Goal: Use online tool/utility: Utilize a website feature to perform a specific function

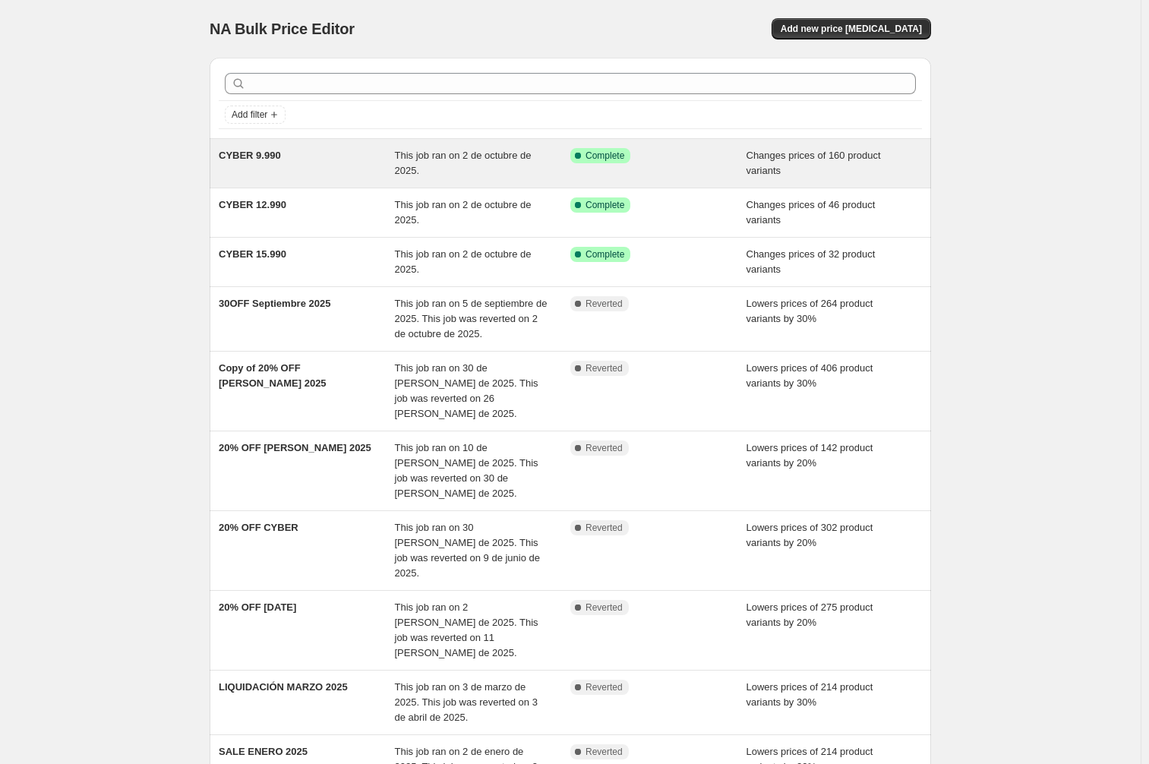
click at [335, 175] on div "CYBER 9.990" at bounding box center [307, 163] width 176 height 30
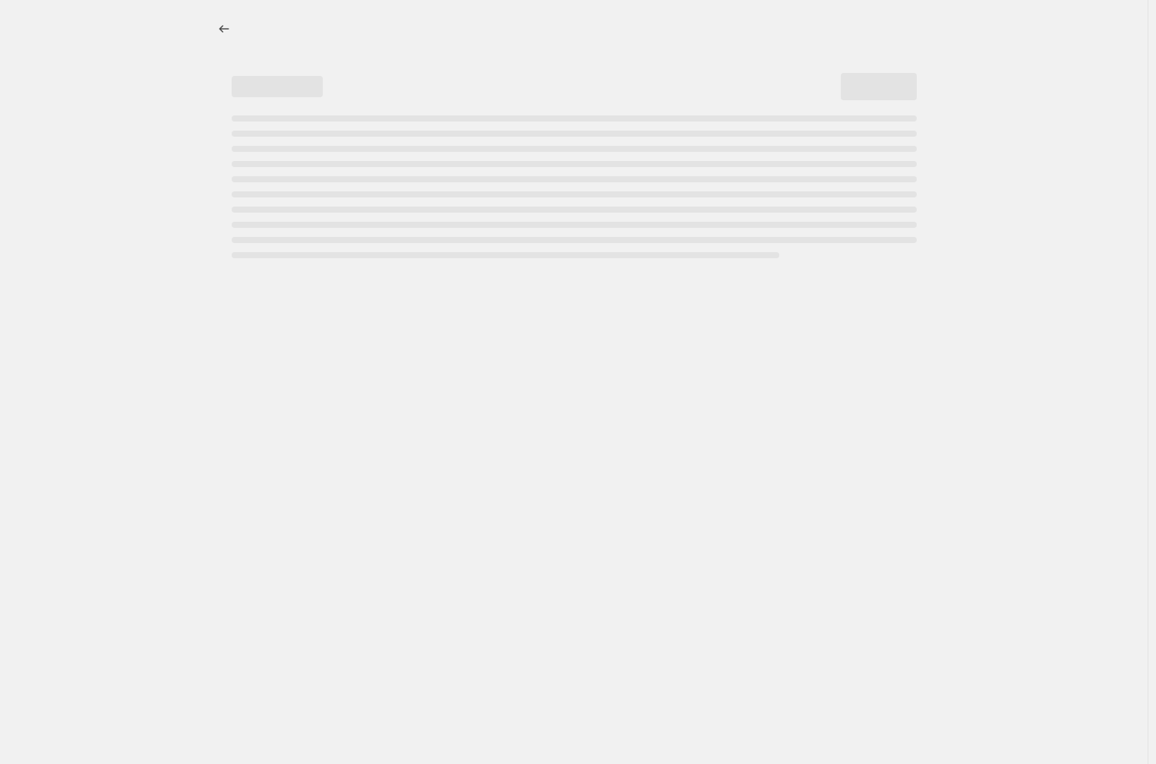
select select "collection"
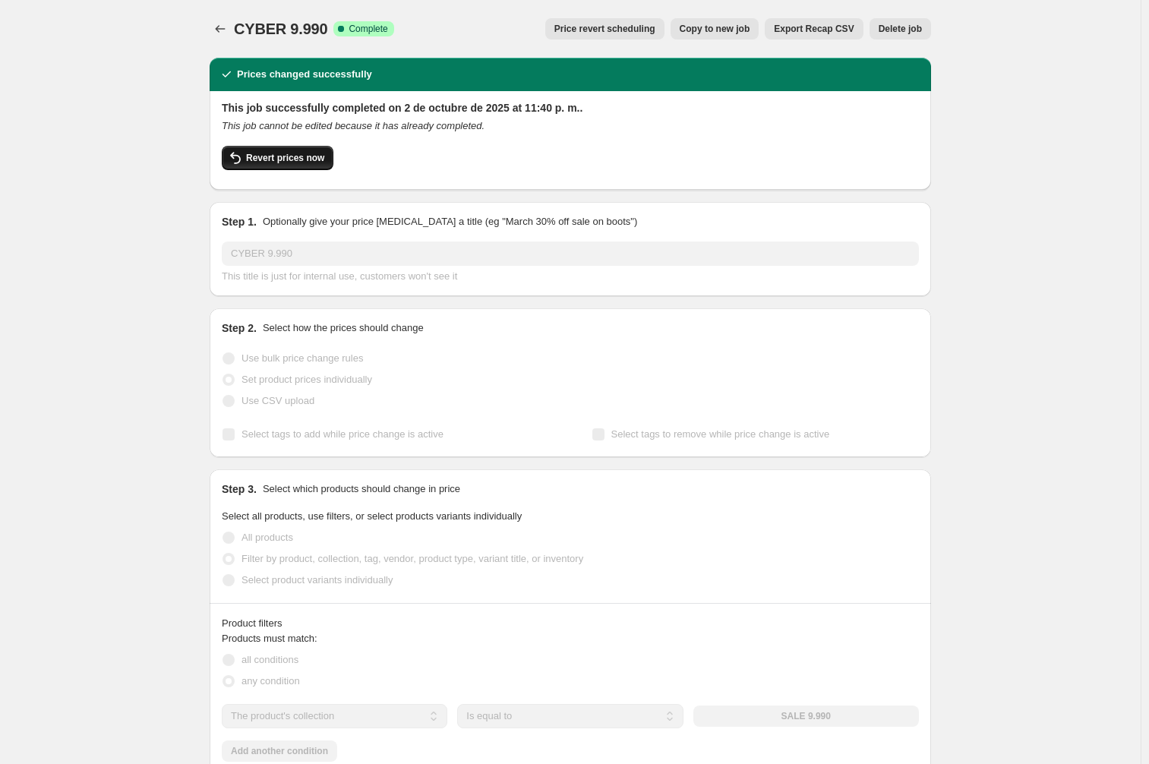
click at [317, 163] on span "Revert prices now" at bounding box center [285, 158] width 78 height 12
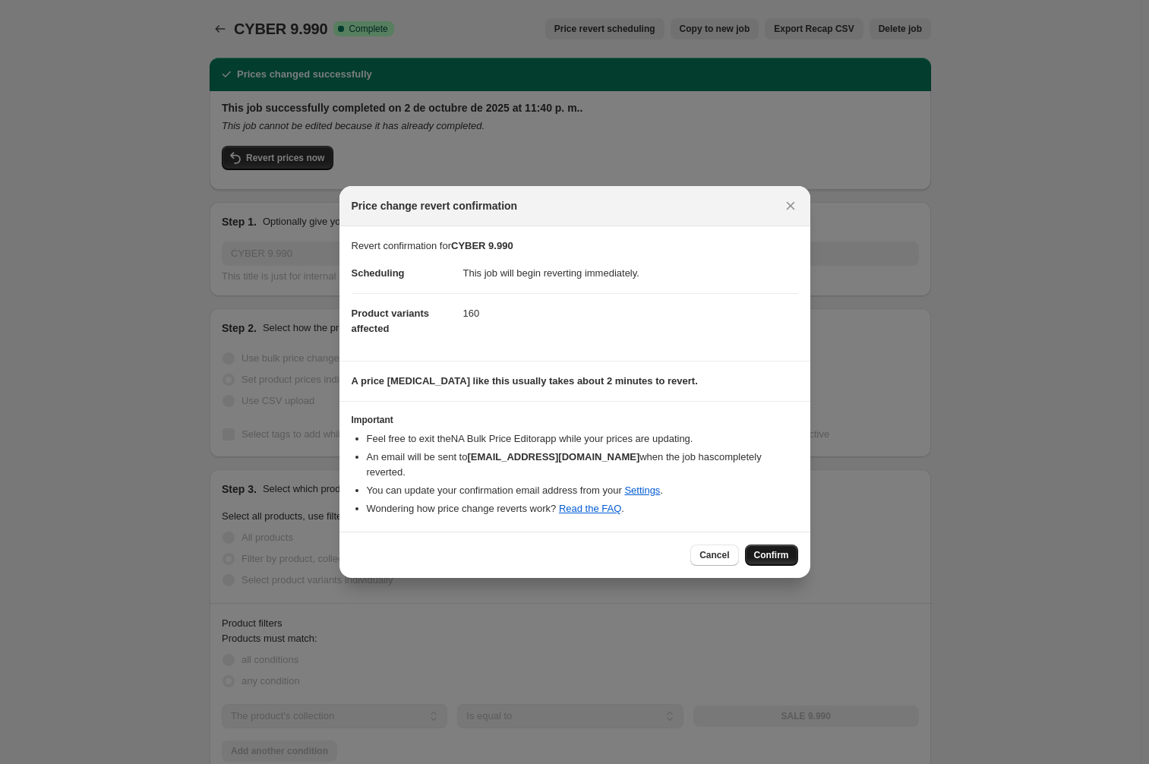
click at [789, 550] on button "Confirm" at bounding box center [771, 554] width 53 height 21
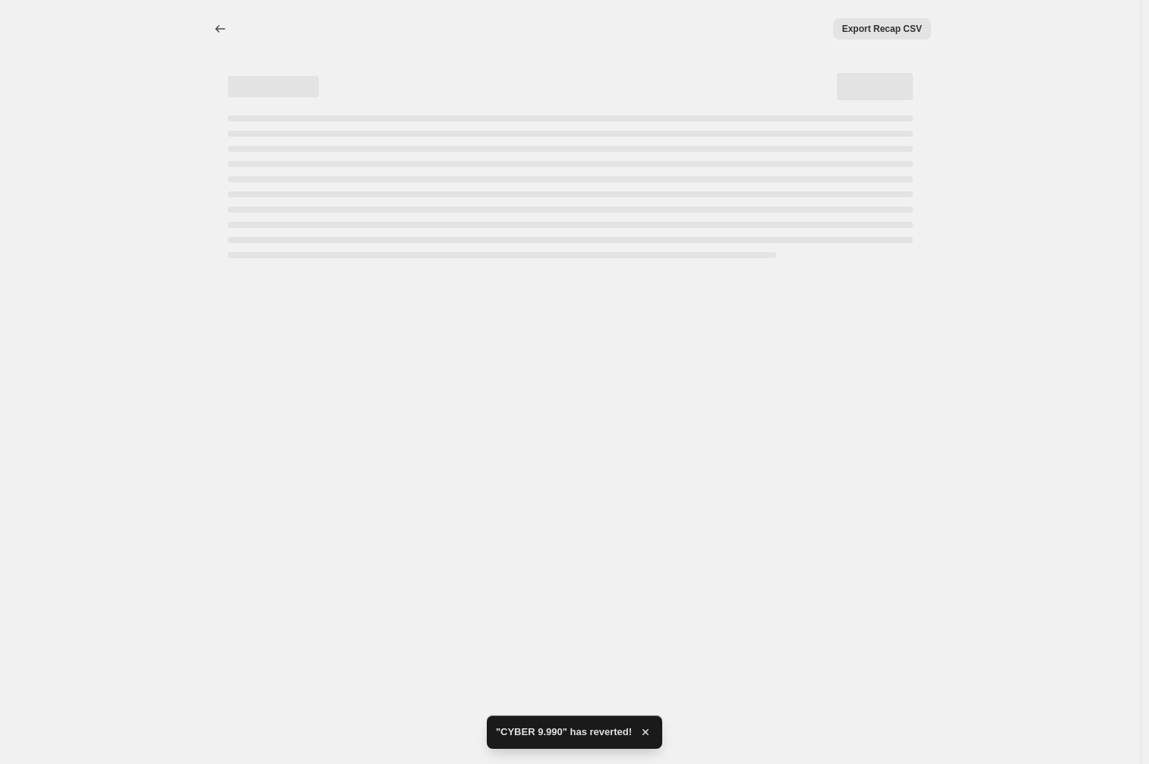
select select "collection"
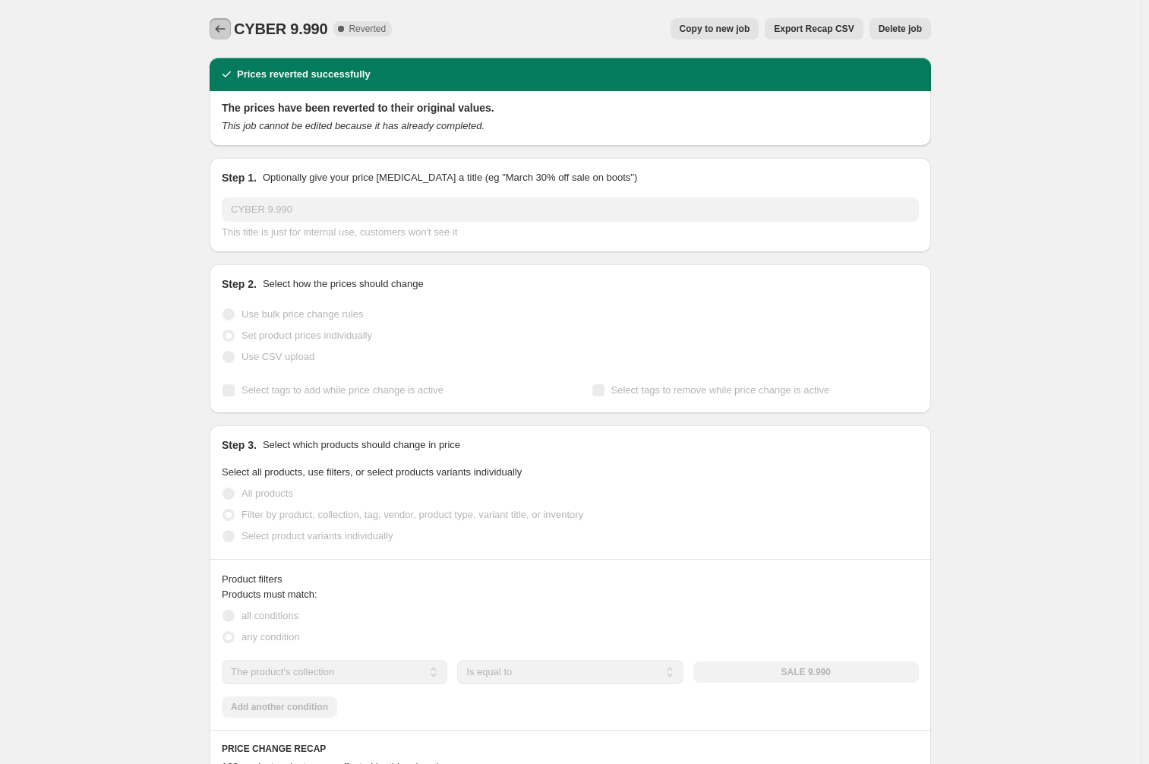
click at [228, 27] on icon "Price change jobs" at bounding box center [220, 28] width 15 height 15
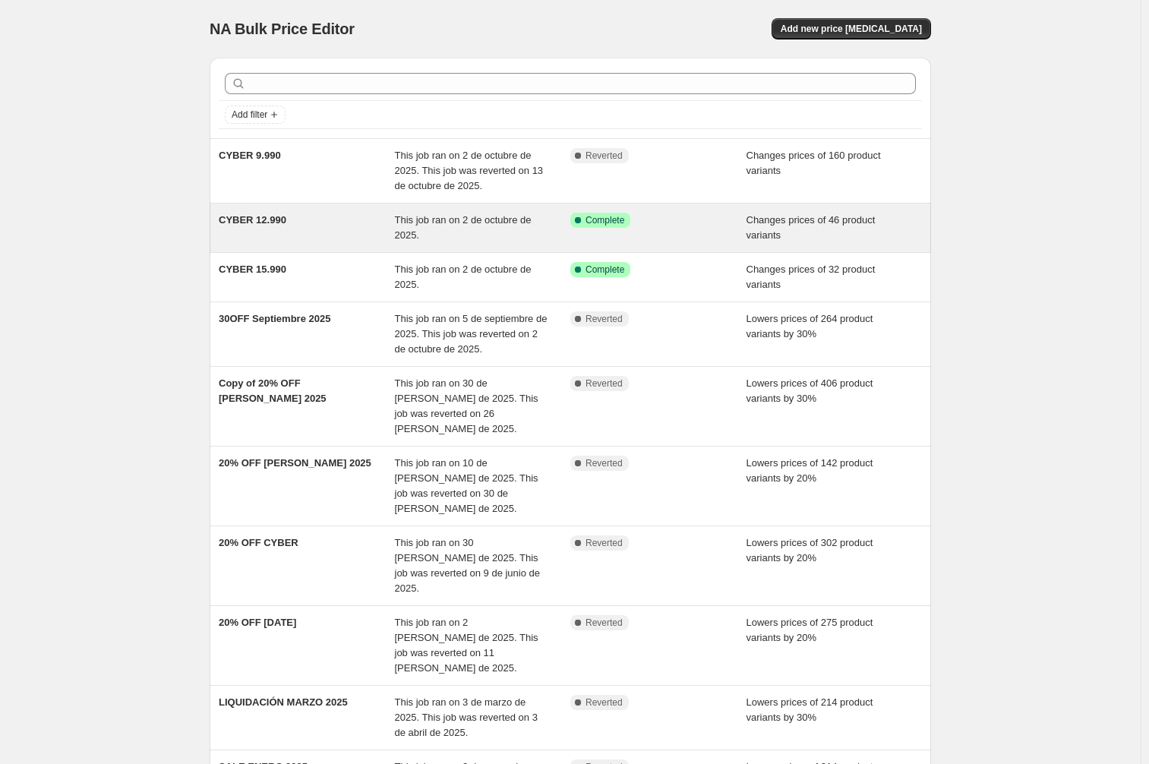
click at [306, 229] on div "CYBER 12.990" at bounding box center [307, 228] width 176 height 30
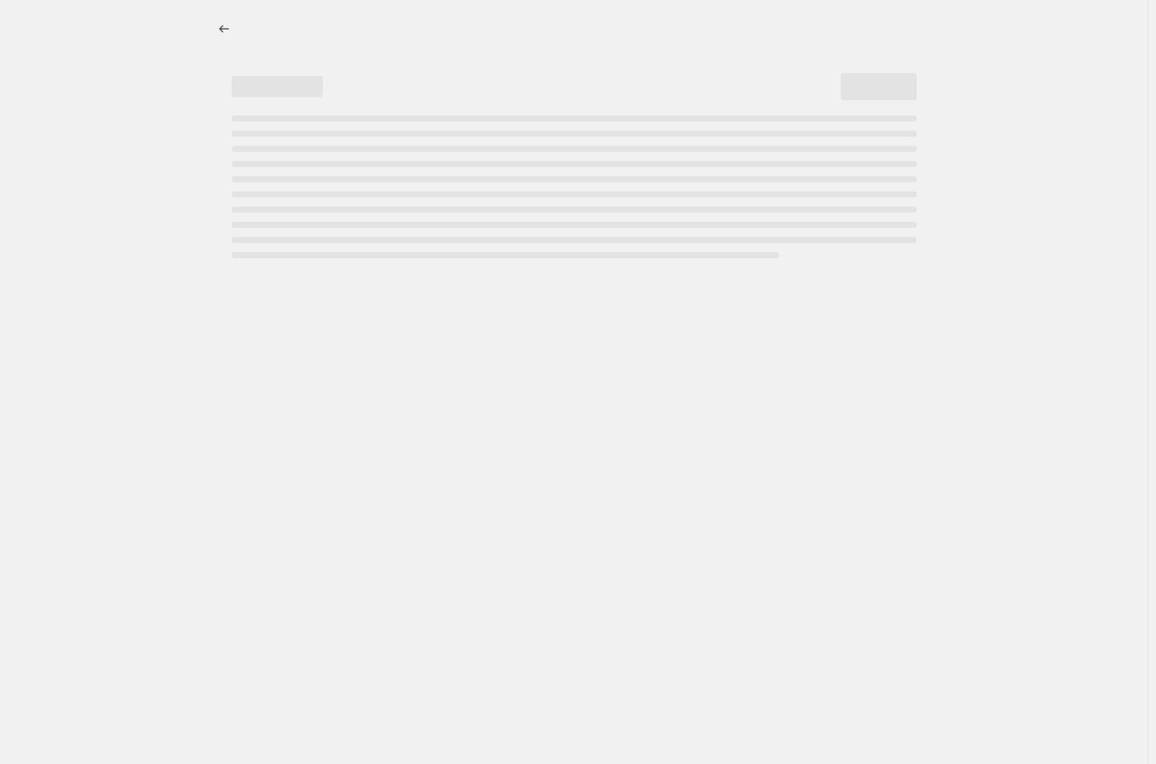
select select "collection"
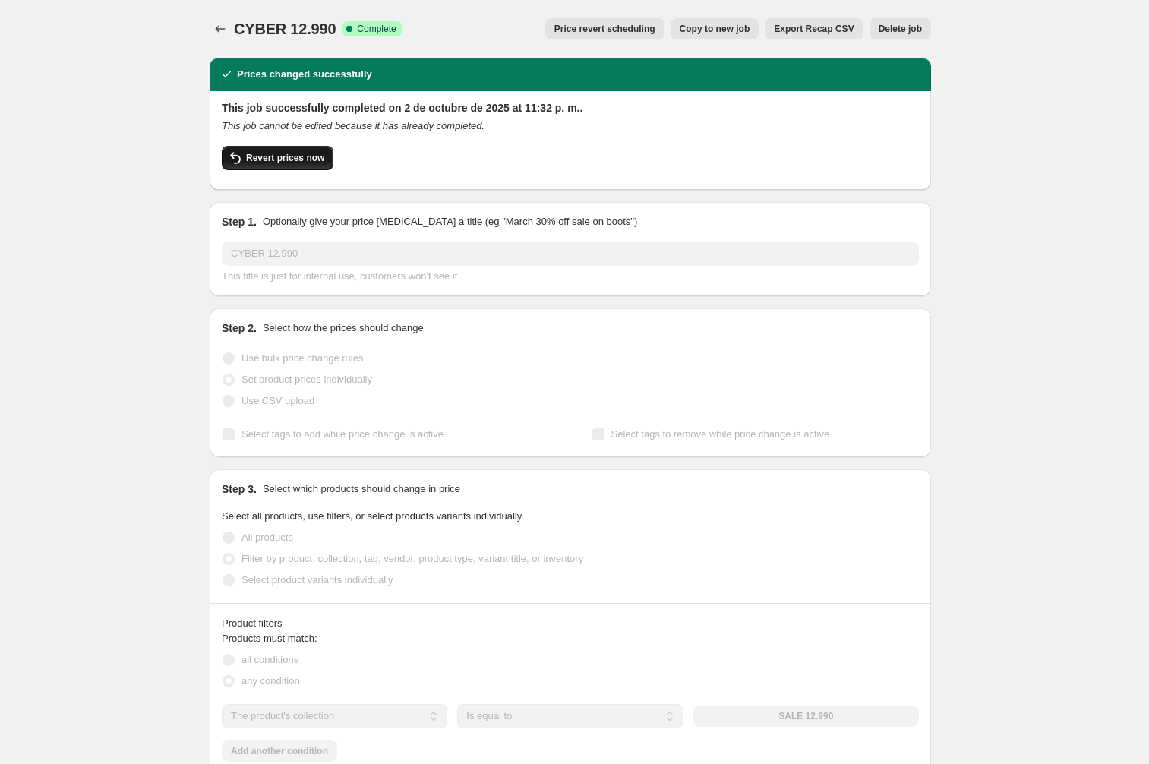
click at [319, 150] on button "Revert prices now" at bounding box center [278, 158] width 112 height 24
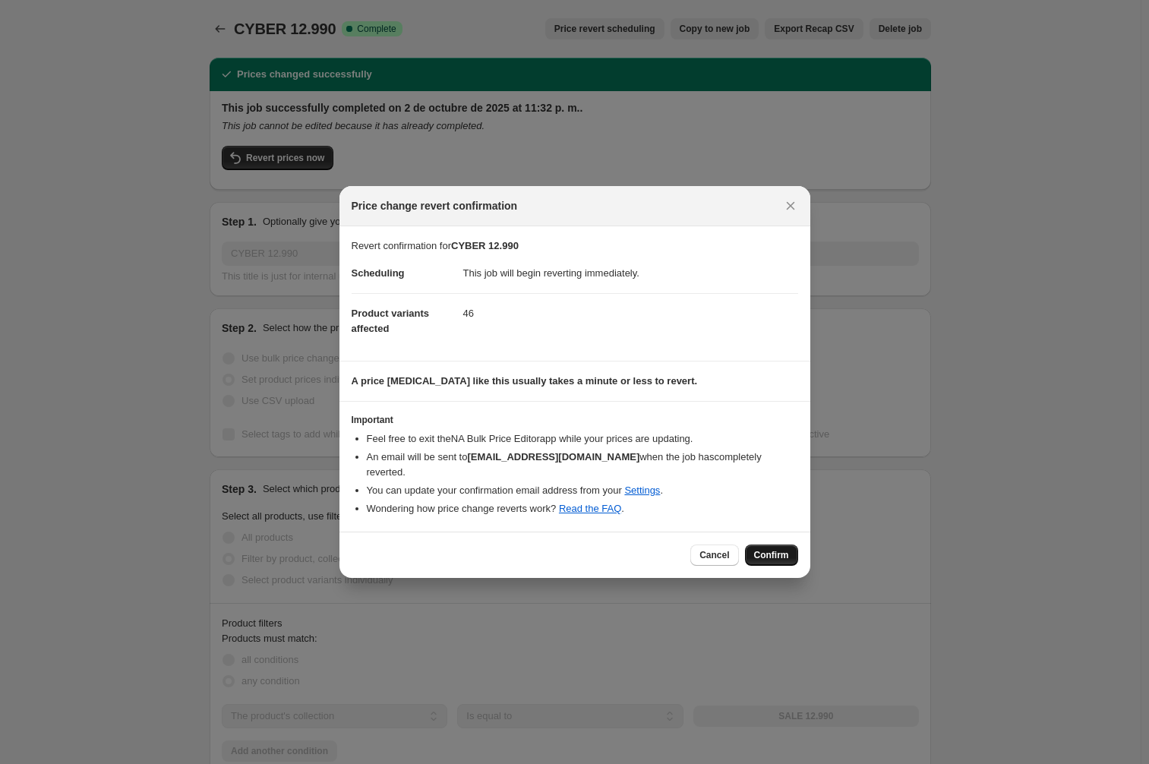
click at [789, 553] on button "Confirm" at bounding box center [771, 554] width 53 height 21
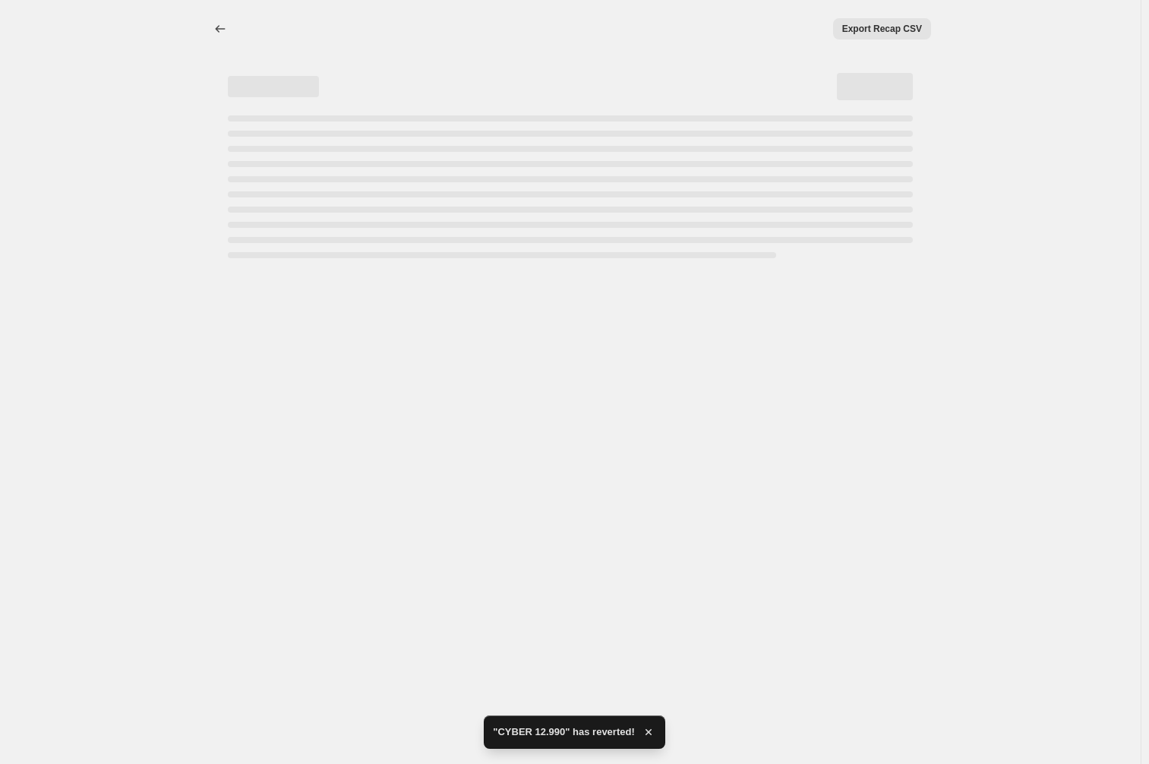
select select "collection"
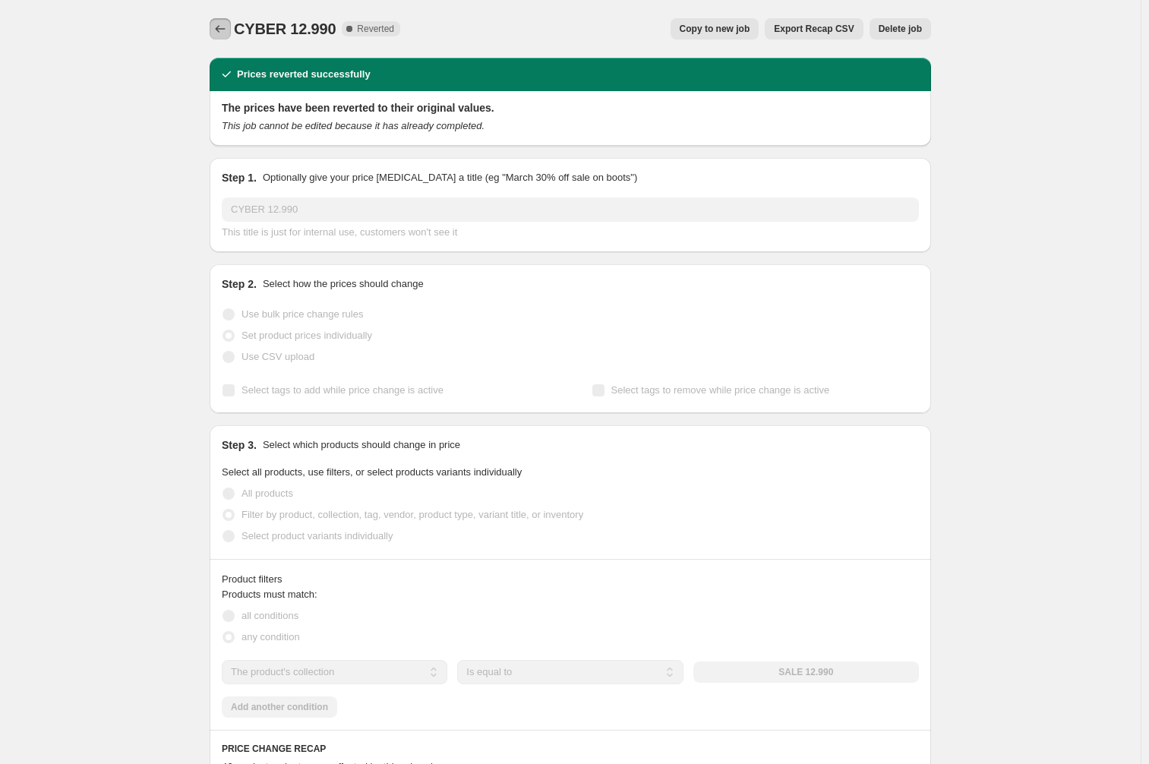
click at [228, 28] on icon "Price change jobs" at bounding box center [220, 28] width 15 height 15
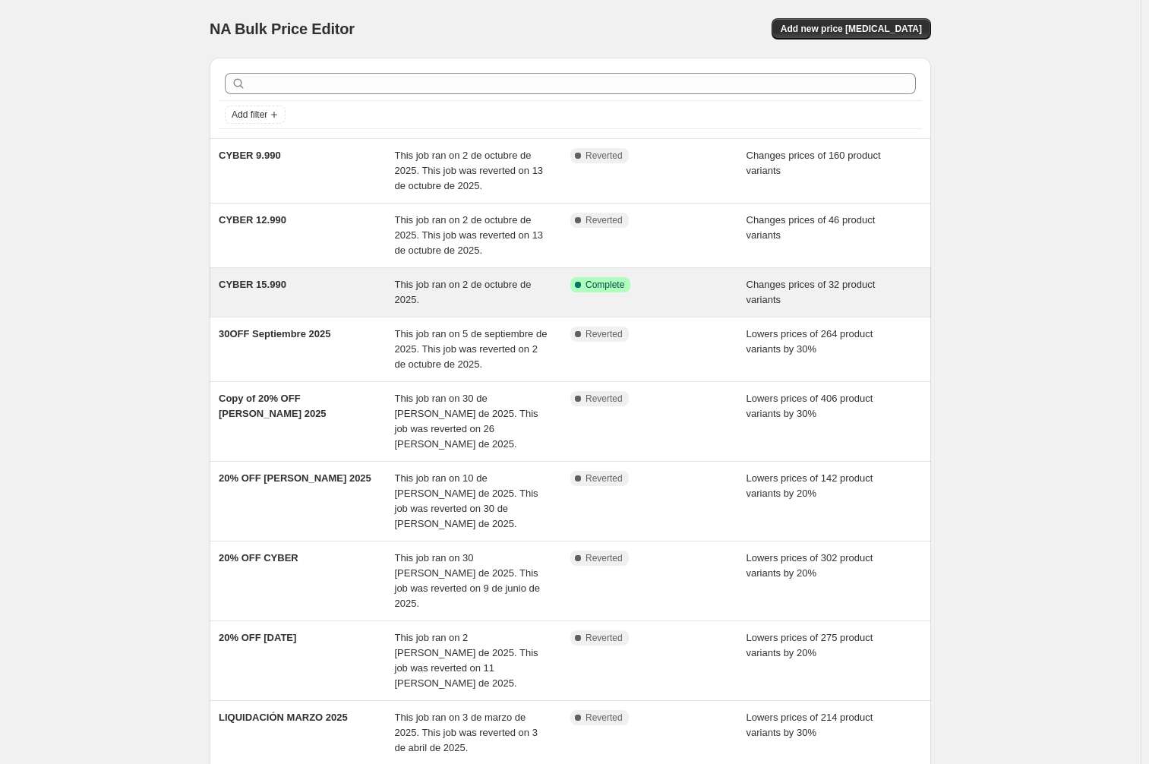
click at [292, 285] on div "CYBER 15.990" at bounding box center [307, 292] width 176 height 30
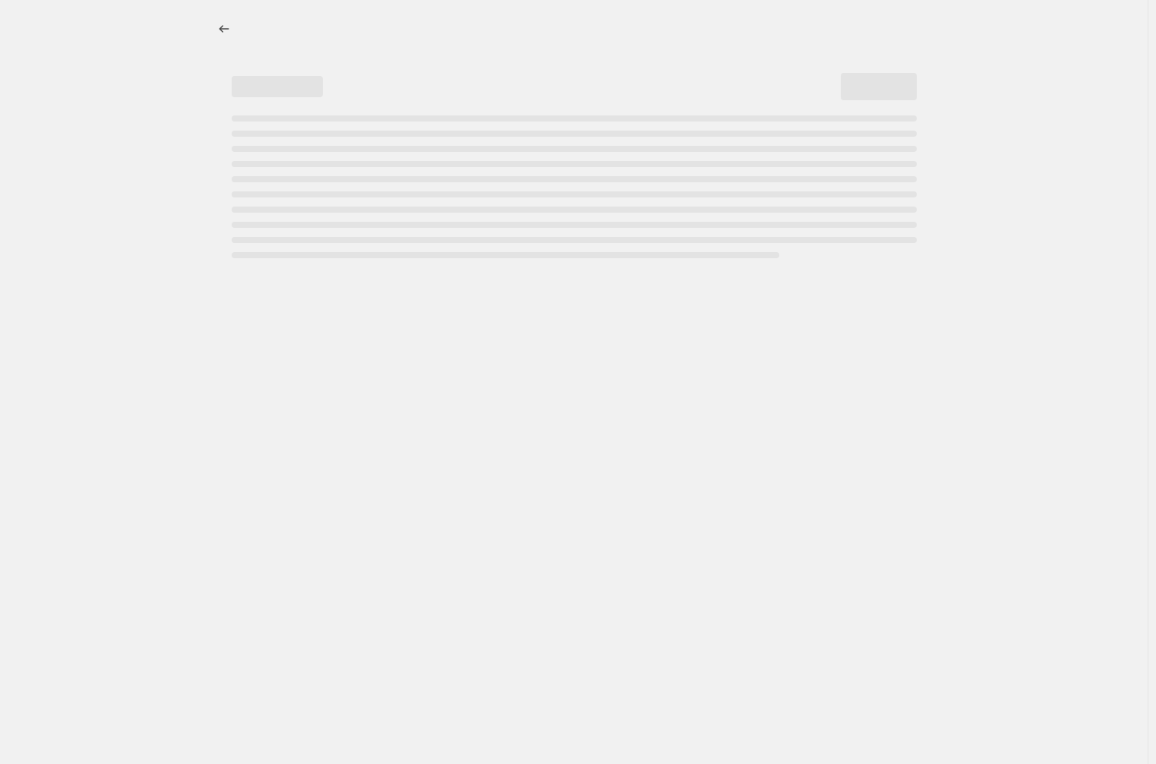
select select "collection"
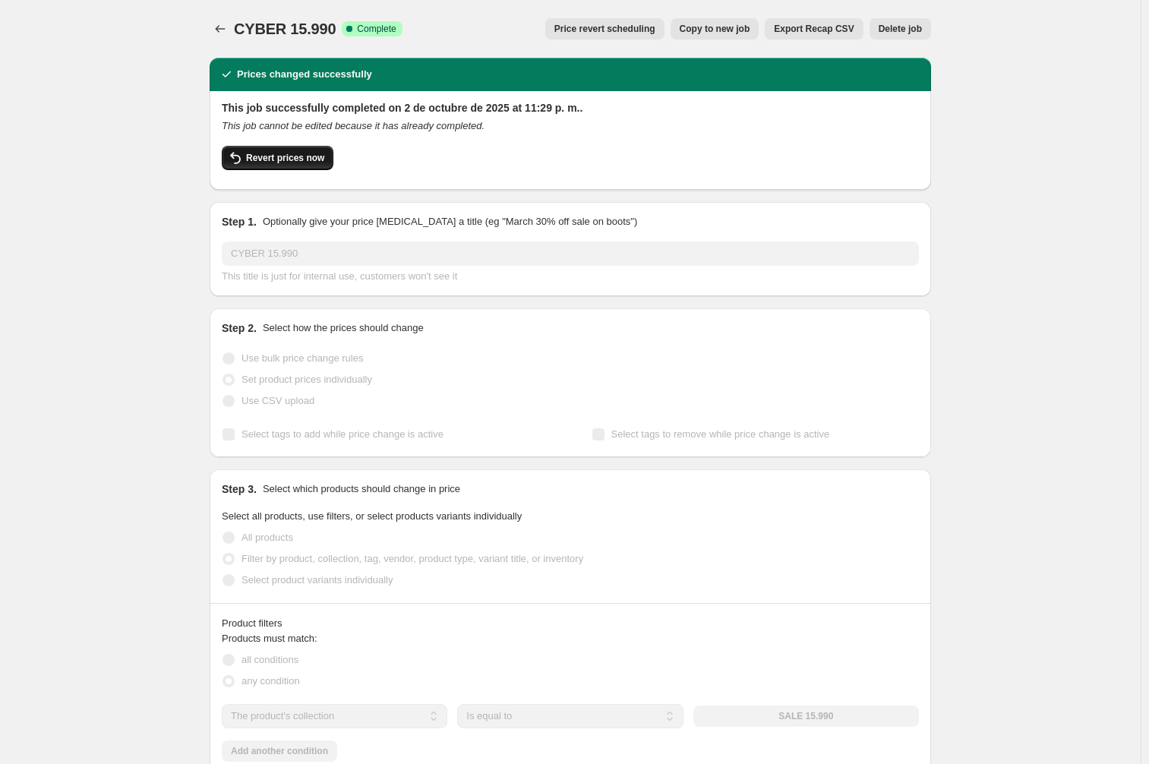
click at [273, 158] on span "Revert prices now" at bounding box center [285, 158] width 78 height 12
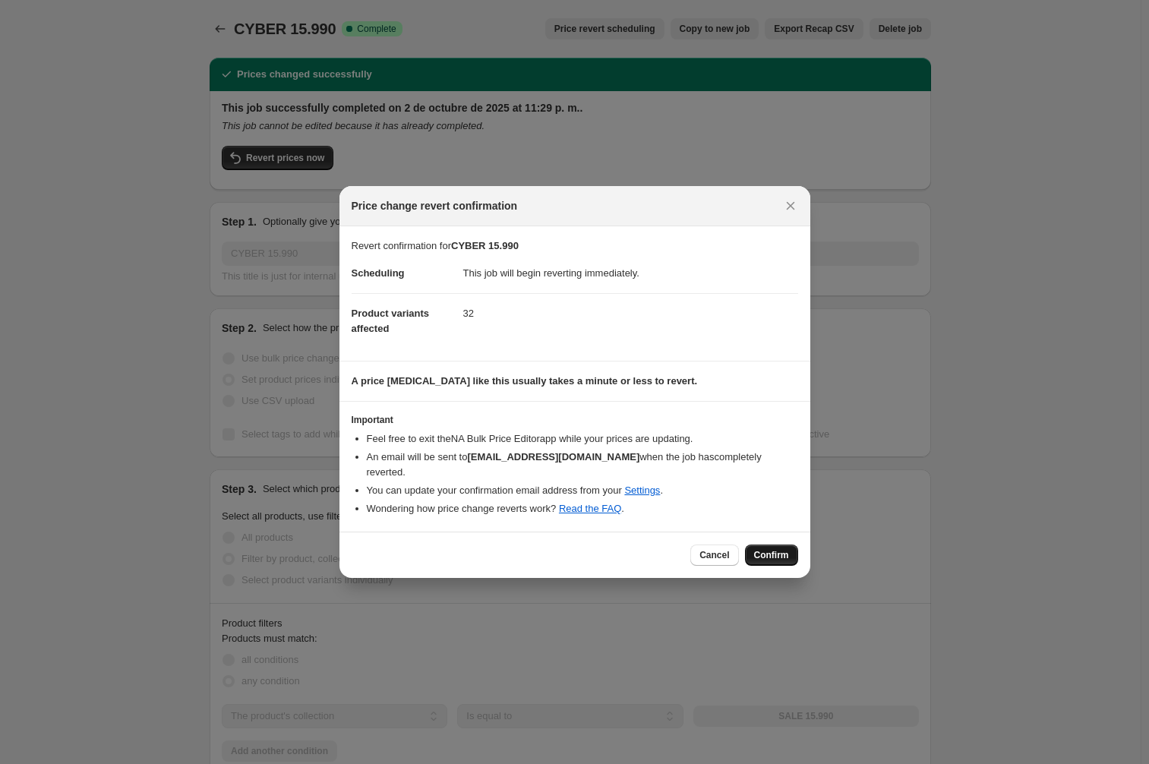
click at [777, 550] on span "Confirm" at bounding box center [771, 555] width 35 height 12
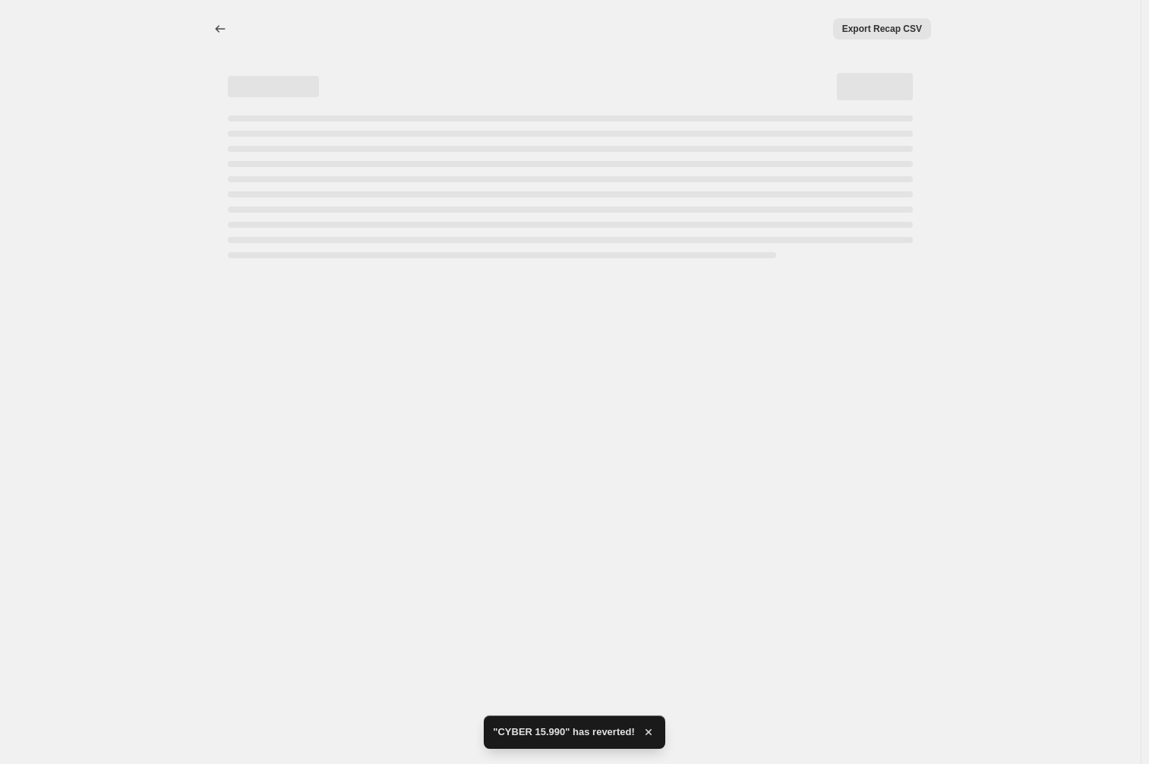
select select "collection"
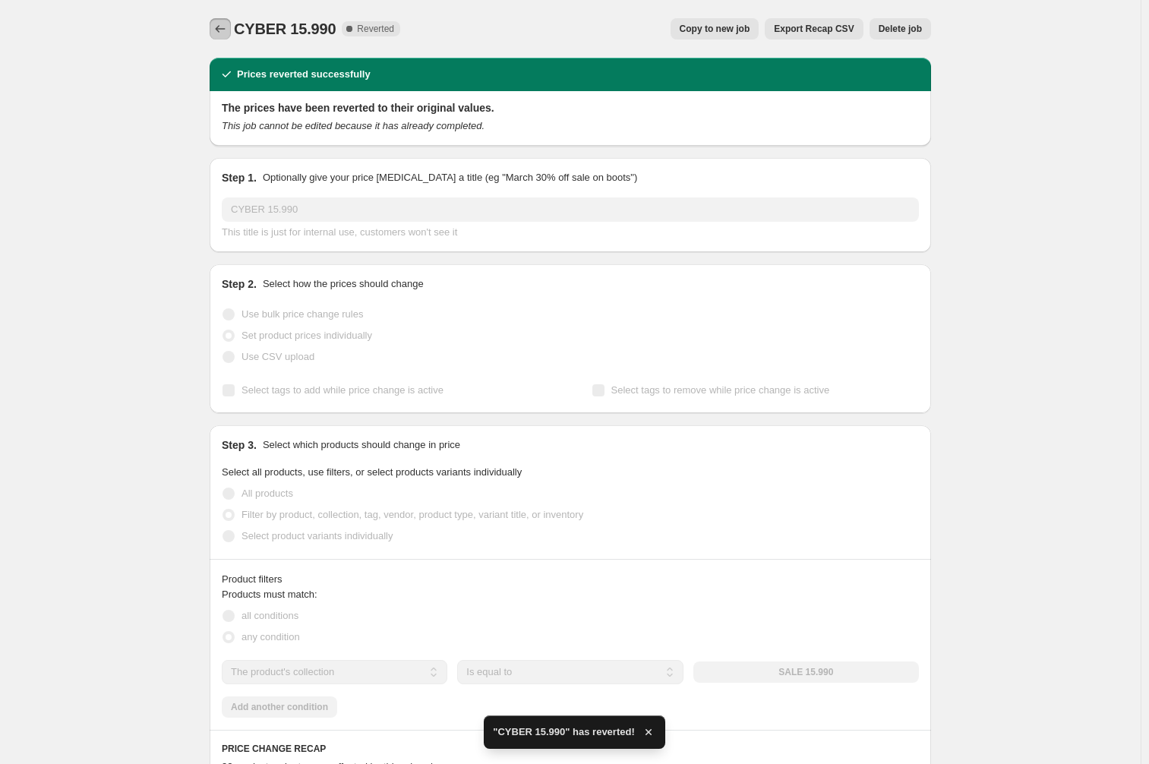
click at [221, 25] on icon "Price change jobs" at bounding box center [220, 28] width 15 height 15
